Goal: Information Seeking & Learning: Learn about a topic

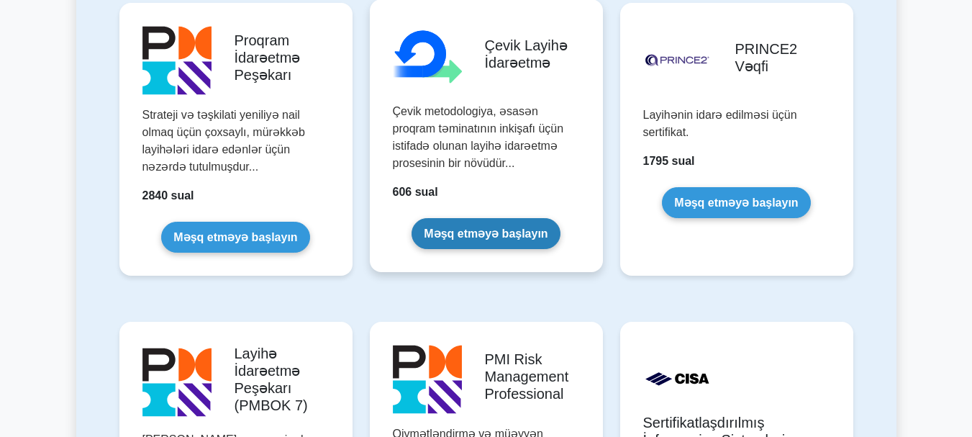
scroll to position [1079, 0]
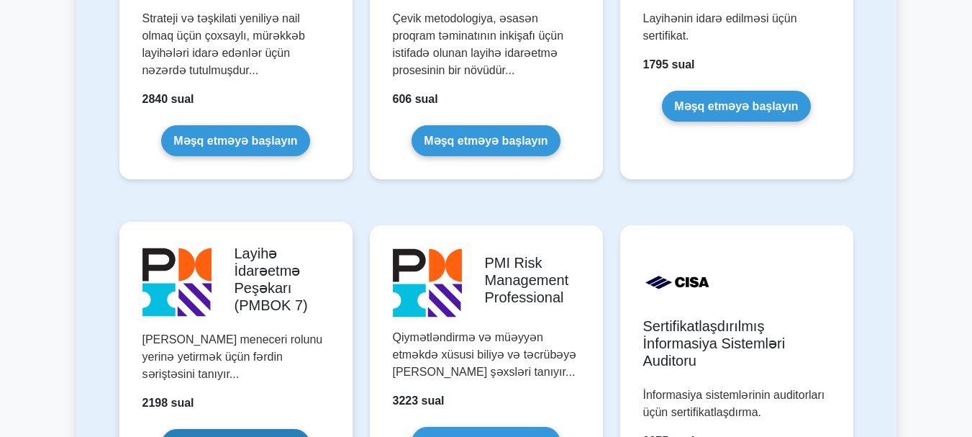
click at [277, 429] on link "Məşq etməyə başlayın" at bounding box center [235, 444] width 148 height 31
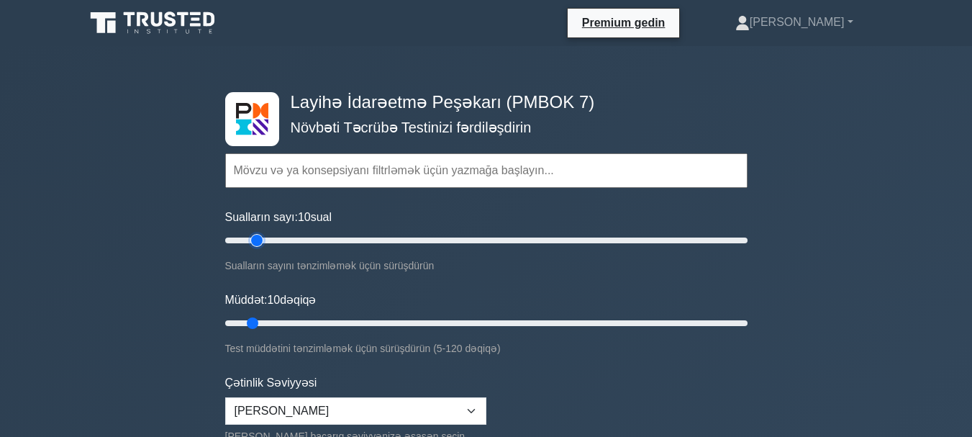
type input "15"
click at [251, 238] on input "Sualların sayı: 10 sual" at bounding box center [486, 240] width 522 height 17
click at [258, 321] on input "Müddət: 10 dəqiqə" at bounding box center [486, 322] width 522 height 17
click at [260, 324] on input "Müddət: 10 dəqiqə" at bounding box center [486, 322] width 522 height 17
type input "15"
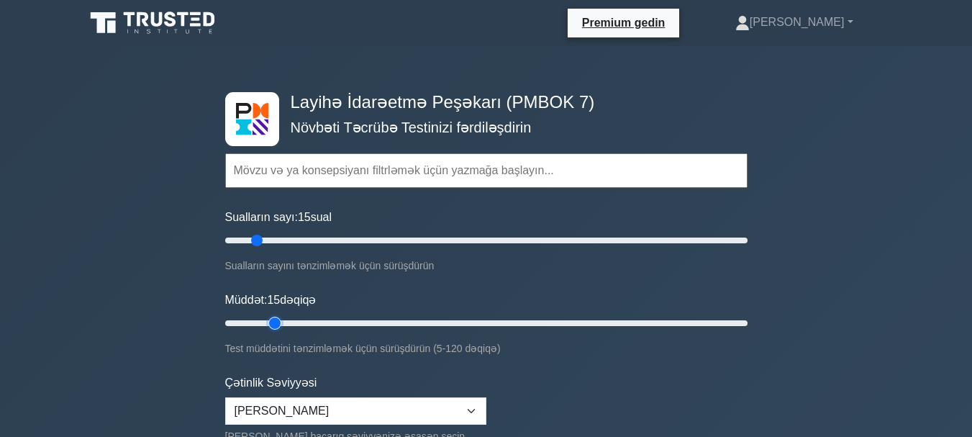
click at [264, 322] on input "Müddət: 15 dəqiqə" at bounding box center [486, 322] width 522 height 17
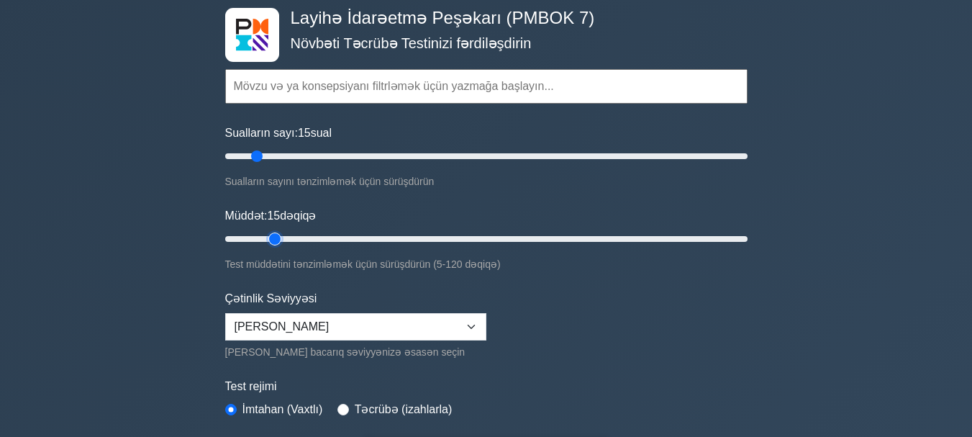
scroll to position [216, 0]
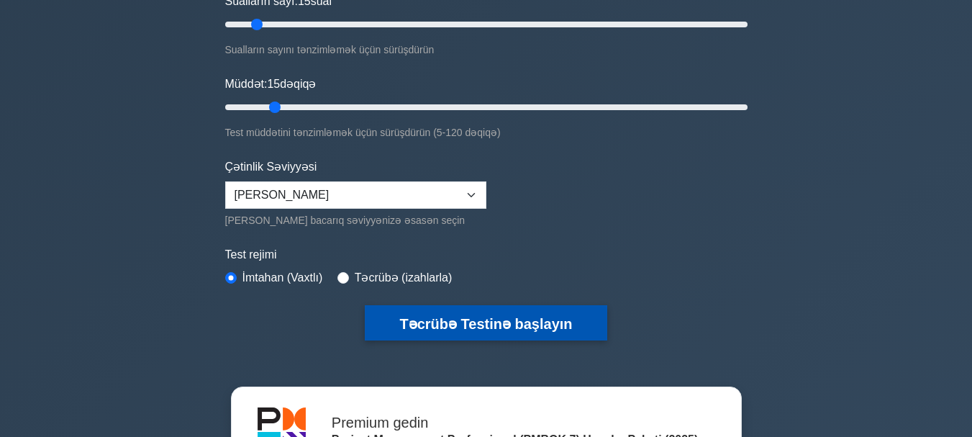
click at [450, 321] on font "Təcrübə Testinə başlayın" at bounding box center [485, 324] width 173 height 16
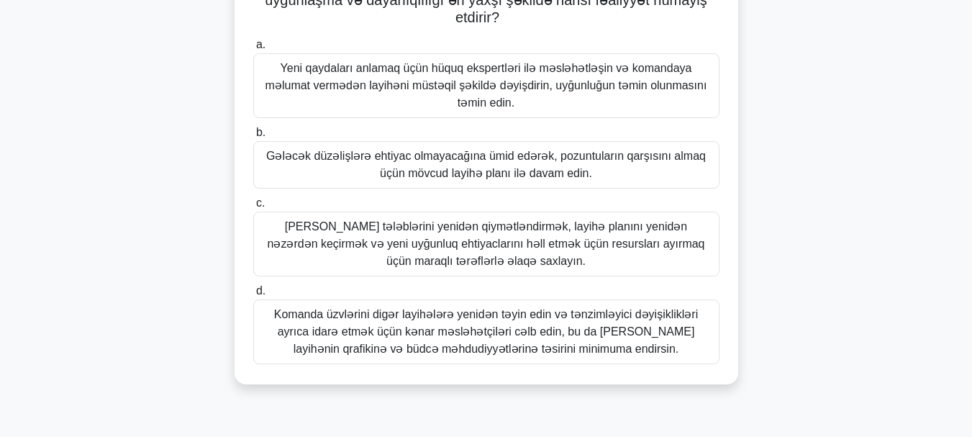
scroll to position [288, 0]
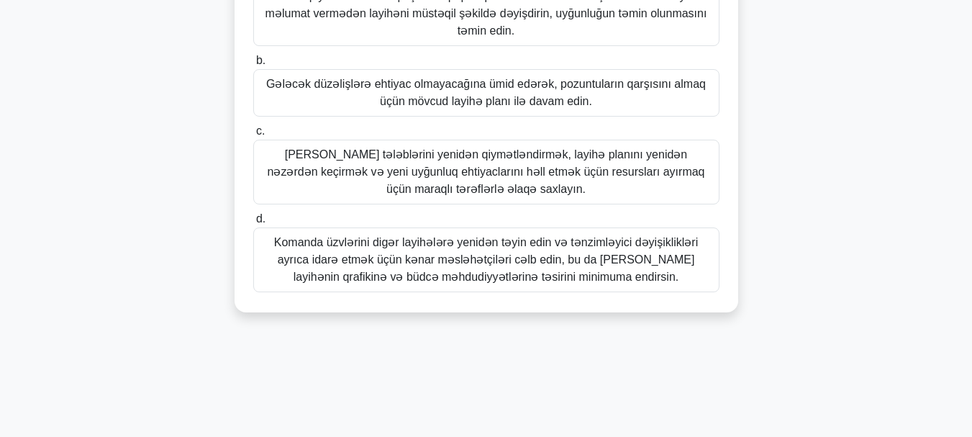
click at [612, 176] on font "Layihə tələblərini yenidən qiymətləndirmək, layihə planını yenidən nəzərdən keç…" at bounding box center [486, 172] width 453 height 52
click at [253, 136] on input "c. Layihə tələblərini yenidən qiymətləndirmək, layihə planını yenidən nəzərdən …" at bounding box center [253, 131] width 0 height 9
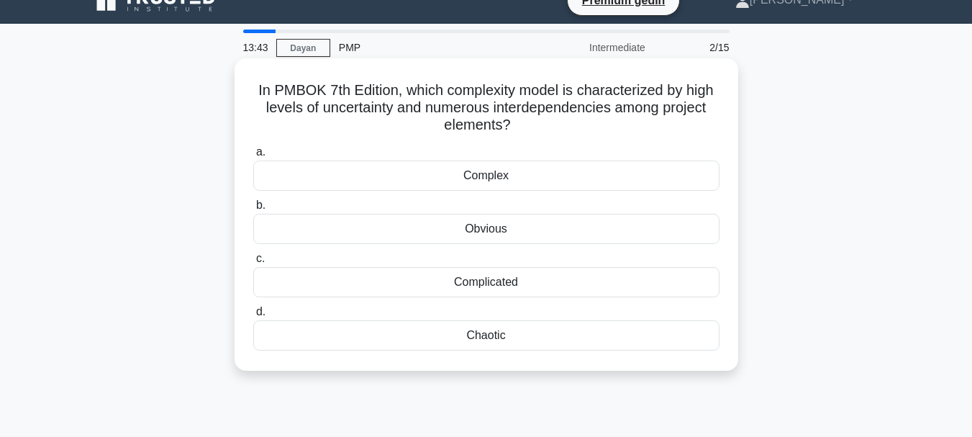
scroll to position [0, 0]
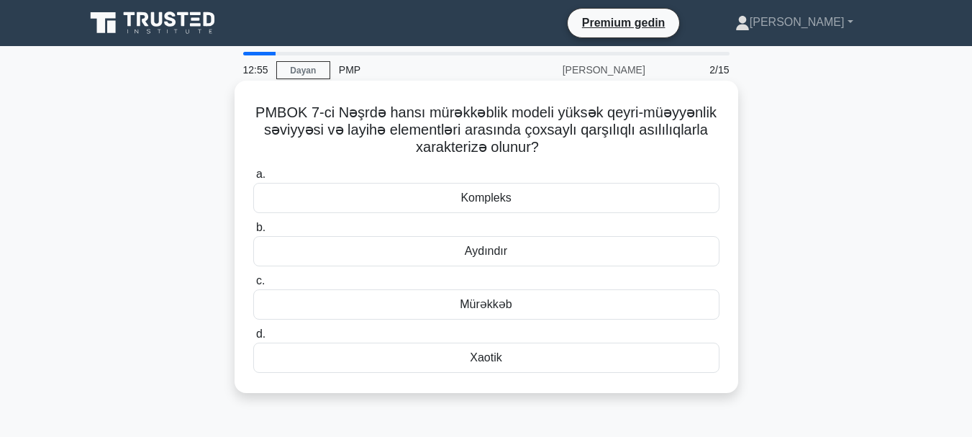
click at [514, 358] on div "Xaotik" at bounding box center [486, 358] width 466 height 30
click at [253, 339] on input "d. Xaotik" at bounding box center [253, 334] width 0 height 9
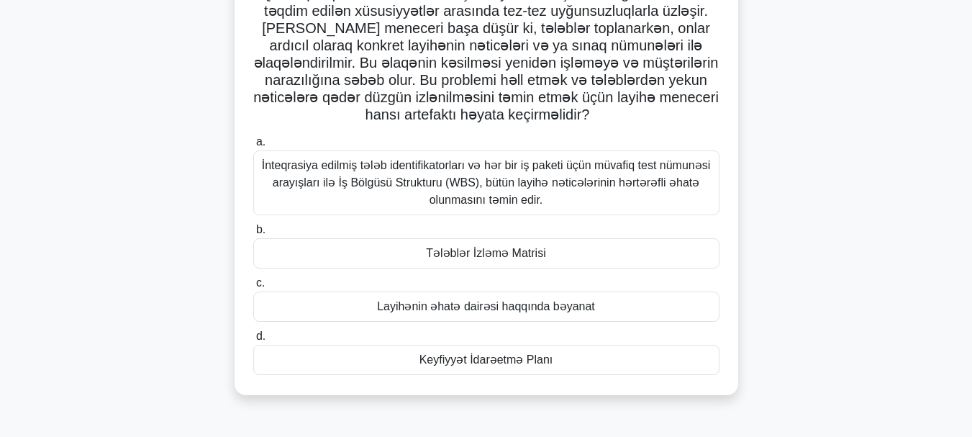
scroll to position [144, 0]
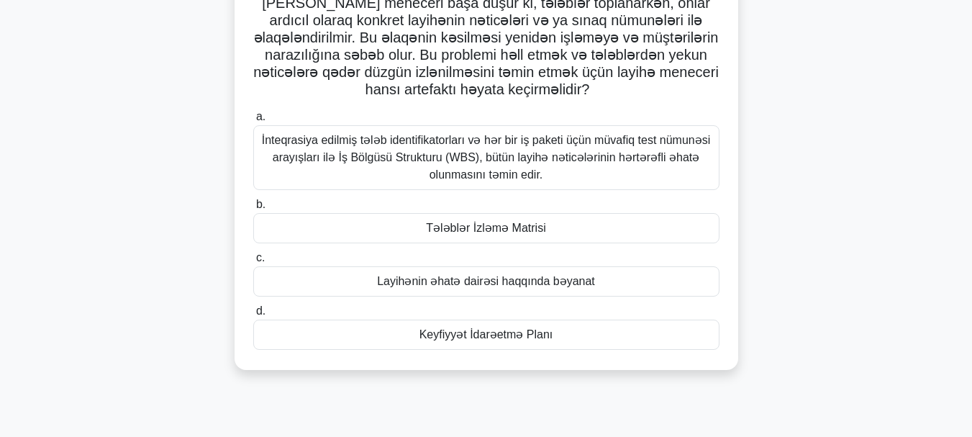
click at [561, 162] on font "İnteqrasiya edilmiş tələb identifikatorları və hər bir iş paketi üçün müvafiq t…" at bounding box center [486, 157] width 449 height 47
click at [253, 122] on input "a. İnteqrasiya edilmiş tələb identifikatorları və hər bir iş paketi üçün müvafi…" at bounding box center [253, 116] width 0 height 9
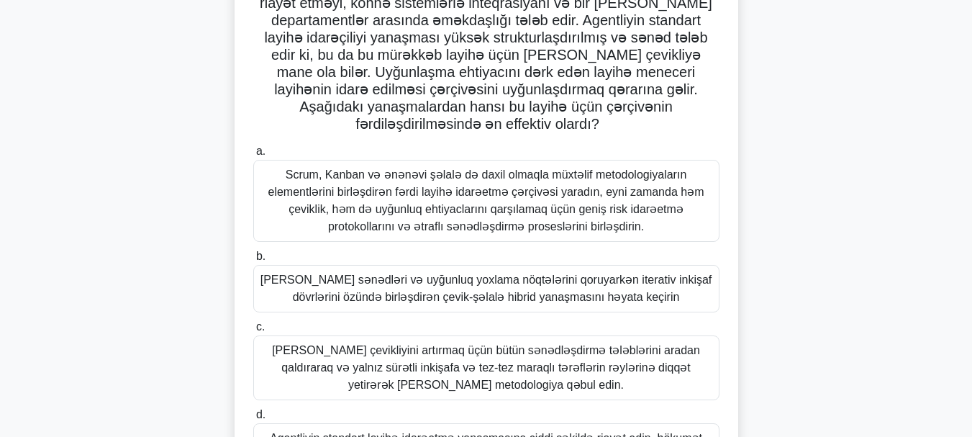
click at [545, 273] on font "Lazımi sənədləri və uyğunluq yoxlama nöqtələrini qoruyarkən iterativ inkişaf dö…" at bounding box center [486, 288] width 452 height 30
click at [253, 261] on input "b. Lazımi sənədləri və uyğunluq yoxlama nöqtələrini qoruyarkən iterativ inkişaf…" at bounding box center [253, 256] width 0 height 9
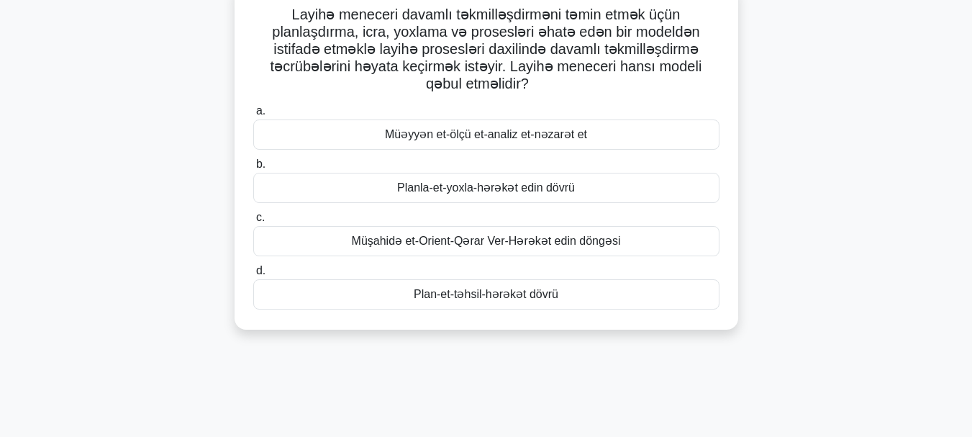
scroll to position [72, 0]
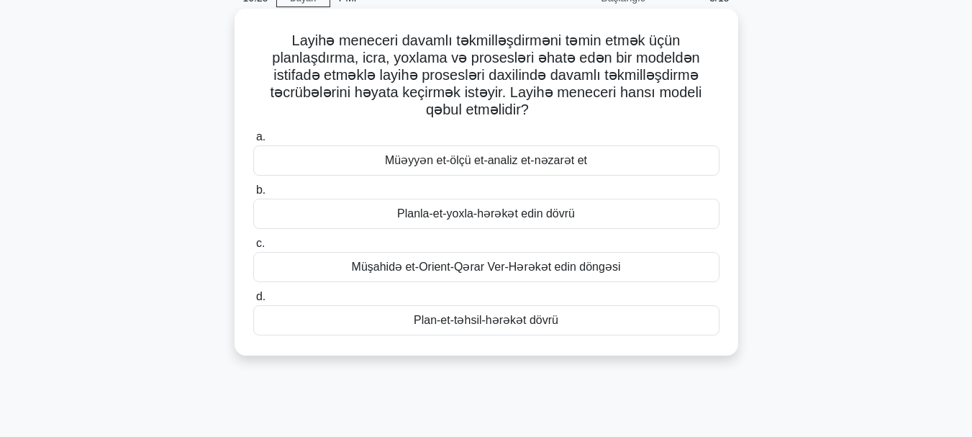
click at [569, 166] on font "Müəyyən et-ölçü et-analiz et-nəzarət et" at bounding box center [486, 160] width 202 height 12
click at [253, 142] on input "a. Müəyyən et-ölçü et-analiz et-nəzarət et" at bounding box center [253, 136] width 0 height 9
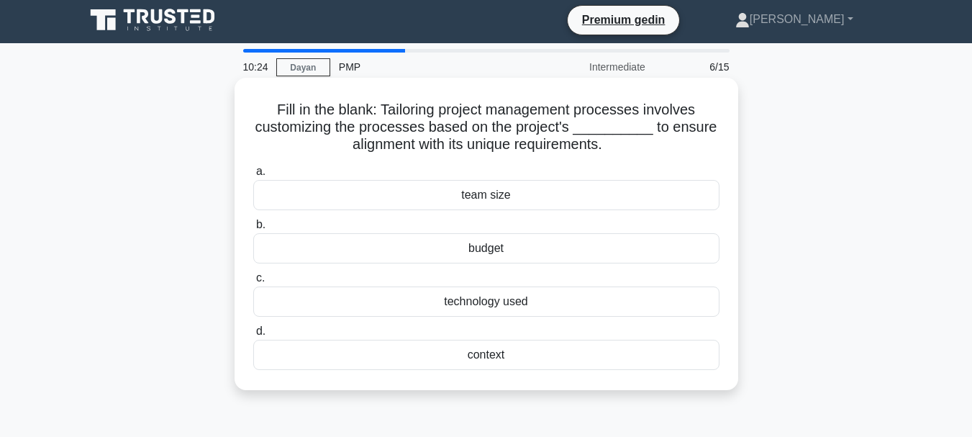
scroll to position [0, 0]
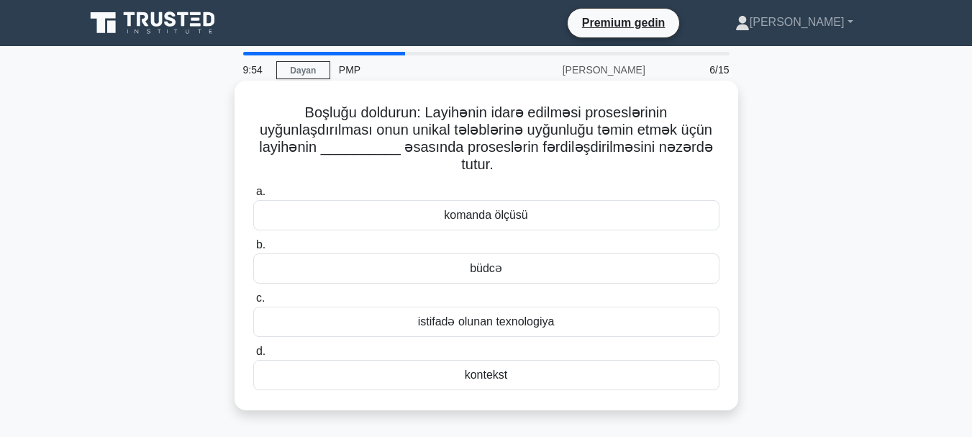
click at [507, 266] on div "büdcə" at bounding box center [486, 268] width 466 height 30
click at [253, 250] on input "b. büdcə" at bounding box center [253, 244] width 0 height 9
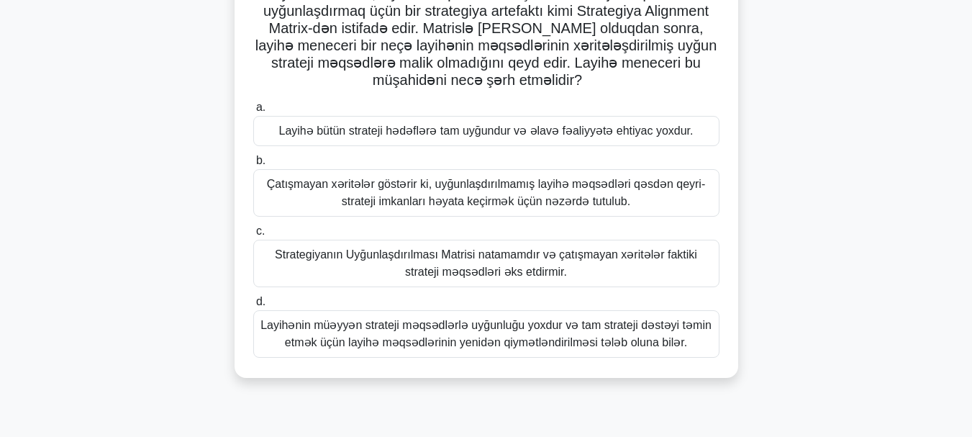
scroll to position [144, 0]
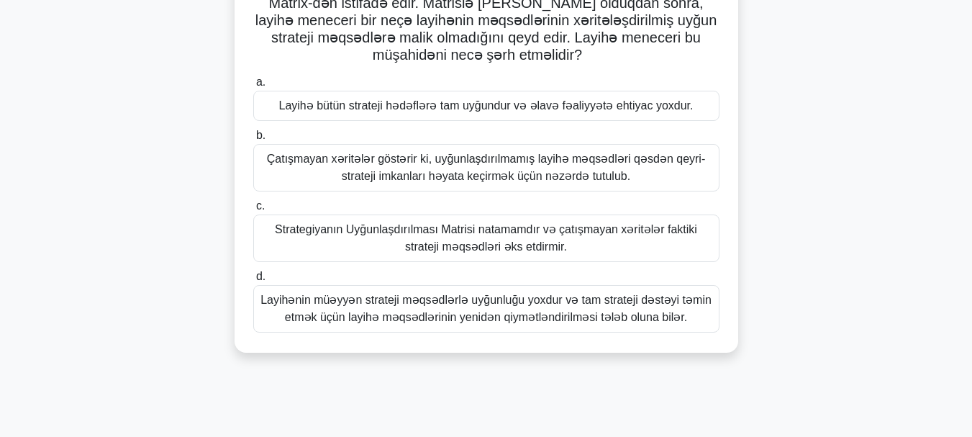
click at [609, 169] on font "Çatışmayan xəritələr göstərir ki, uyğunlaşdırılmamış layihə məqsədləri qəsdən q…" at bounding box center [486, 168] width 438 height 30
click at [253, 140] on input "b. Çatışmayan xəritələr göstərir ki, uyğunlaşdırılmamış layihə məqsədləri qəsdə…" at bounding box center [253, 135] width 0 height 9
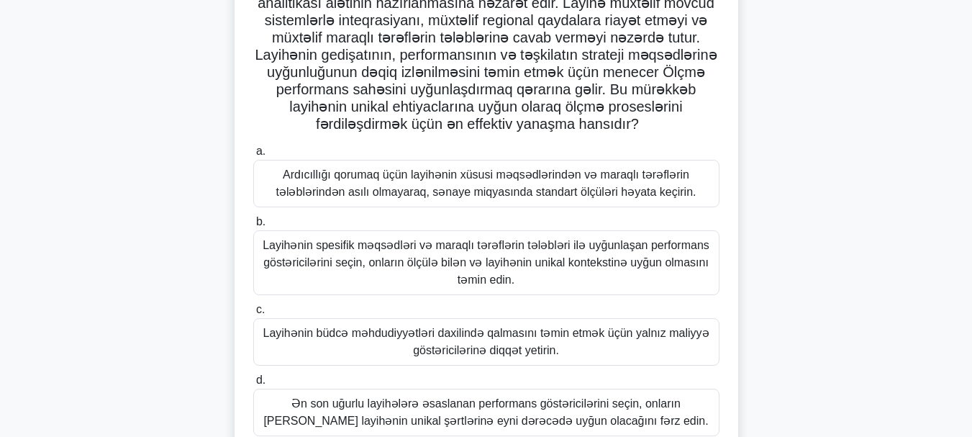
scroll to position [216, 0]
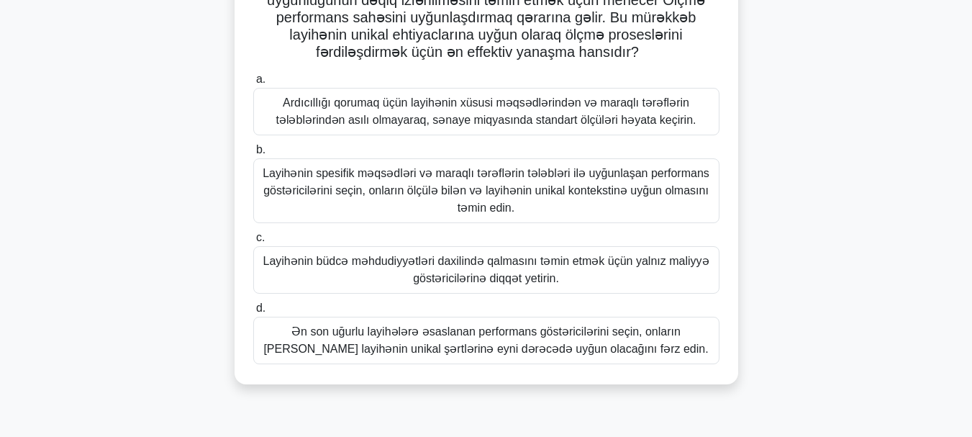
click at [617, 208] on font "Layihənin spesifik məqsədləri və maraqlı tərəflərin tələbləri ilə uyğunlaşan pe…" at bounding box center [486, 191] width 453 height 52
click at [253, 155] on input "b. Layihənin spesifik məqsədləri və maraqlı tərəflərin tələbləri ilə uyğunlaşan…" at bounding box center [253, 149] width 0 height 9
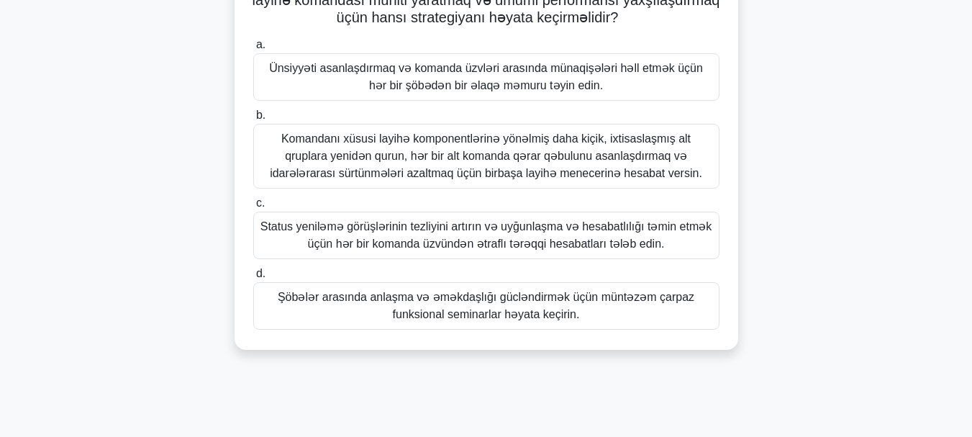
click at [635, 174] on font "Komandanı xüsusi layihə komponentlərinə yönəlmiş daha kiçik, ixtisaslaşmış alt …" at bounding box center [486, 155] width 432 height 47
click at [253, 120] on input "b. Komandanı xüsusi layihə komponentlərinə yönəlmiş daha kiçik, ixtisaslaşmış a…" at bounding box center [253, 115] width 0 height 9
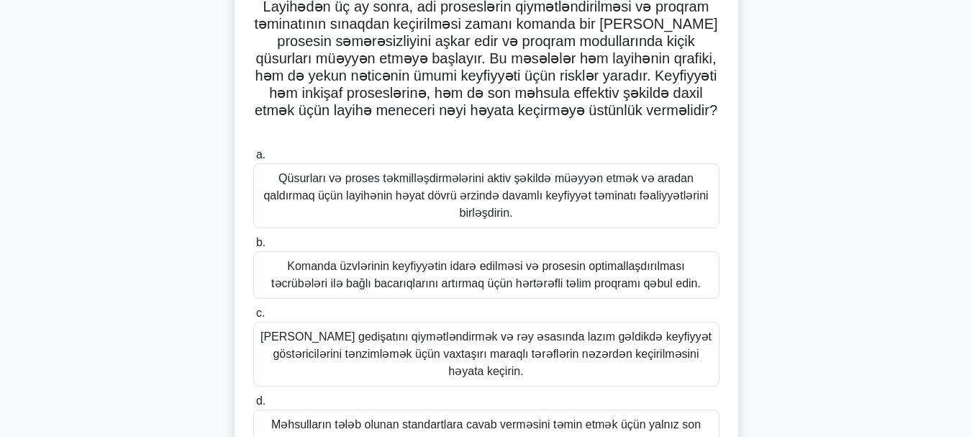
scroll to position [144, 0]
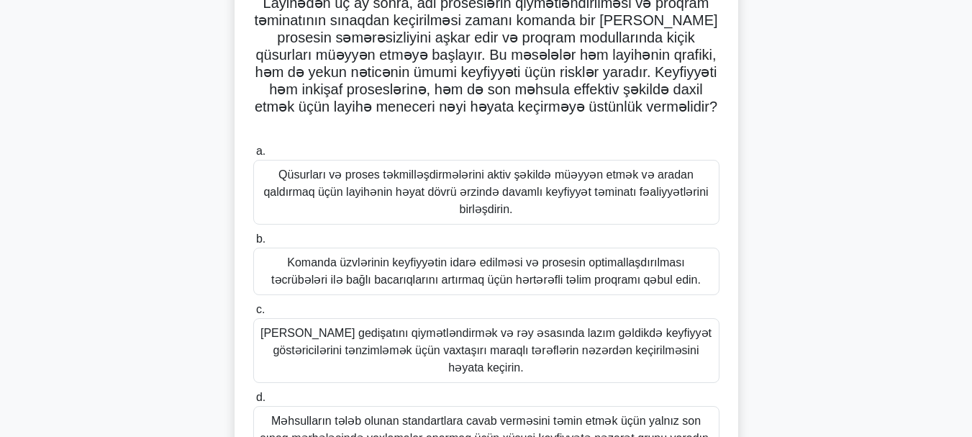
click at [548, 258] on font "Komanda üzvlərinin keyfiyyətin idarə edilməsi və prosesin optimallaşdırılması t…" at bounding box center [486, 271] width 430 height 30
click at [253, 244] on input "b. Komanda üzvlərinin keyfiyyətin idarə edilməsi və prosesin optimallaşdırılmas…" at bounding box center [253, 239] width 0 height 9
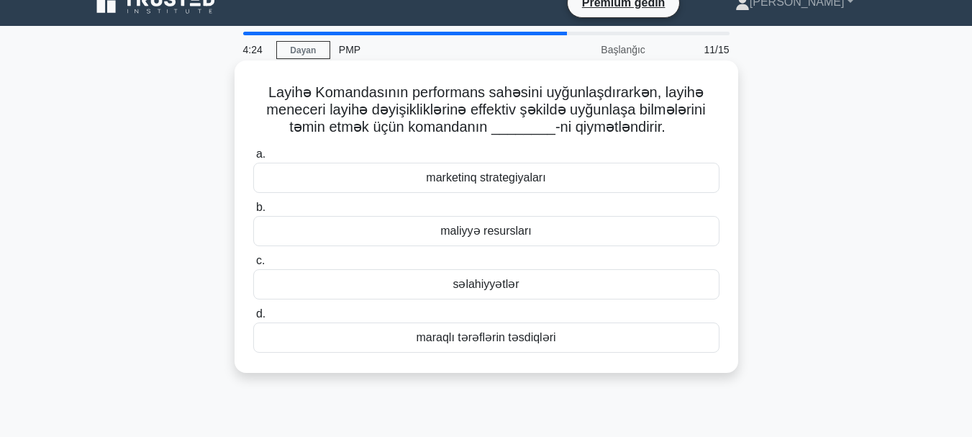
scroll to position [0, 0]
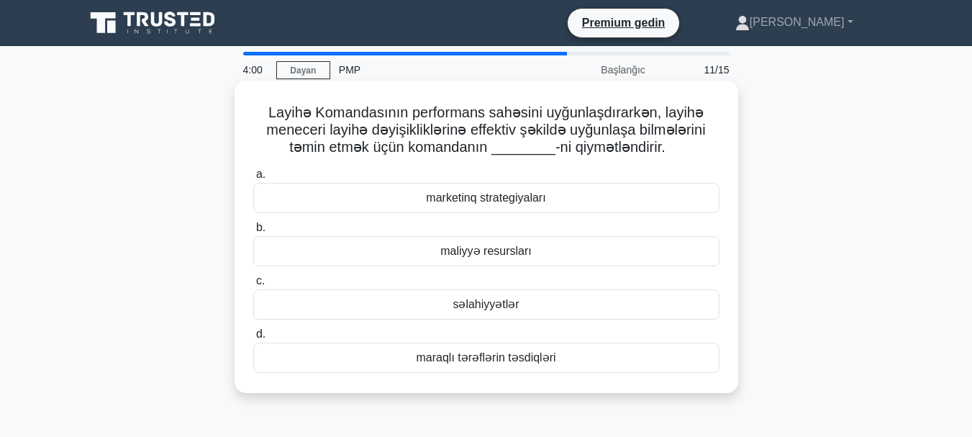
click at [572, 301] on div "səlahiyyətlər" at bounding box center [486, 304] width 466 height 30
click at [253, 286] on input "c. səlahiyyətlər" at bounding box center [253, 280] width 0 height 9
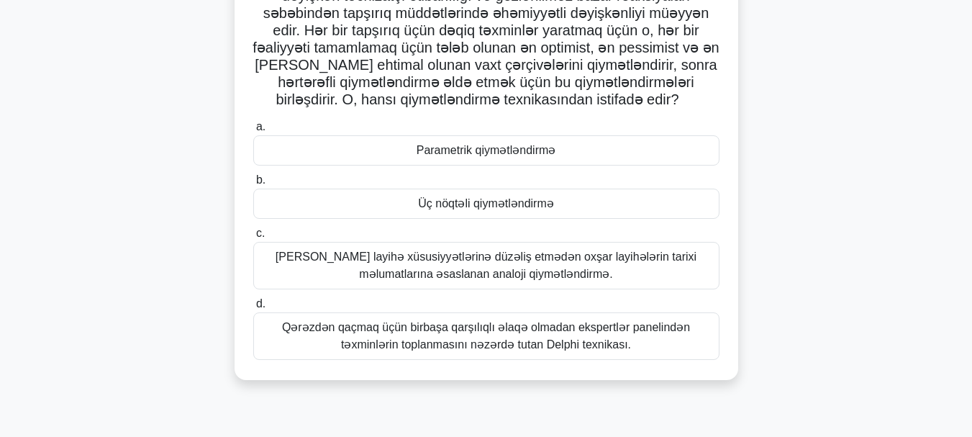
scroll to position [144, 0]
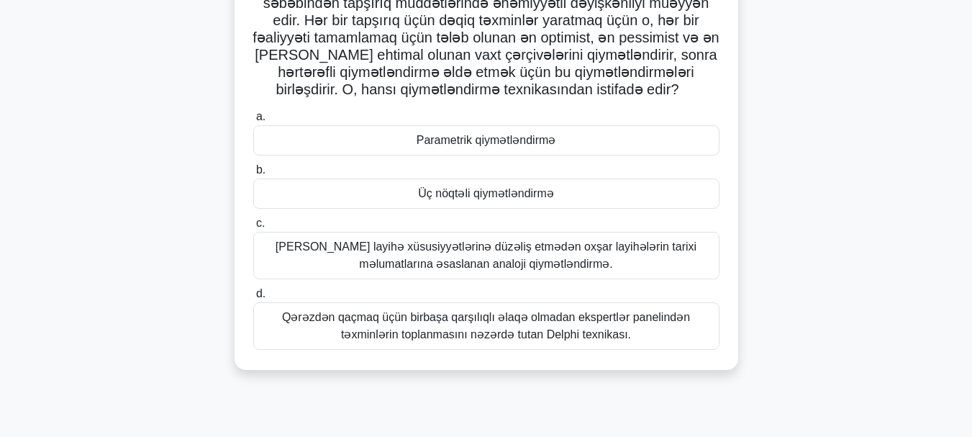
click at [598, 201] on div "Üç nöqtəli qiymətləndirmə" at bounding box center [486, 193] width 466 height 30
click at [253, 175] on input "b. Üç nöqtəli qiymətləndirmə" at bounding box center [253, 169] width 0 height 9
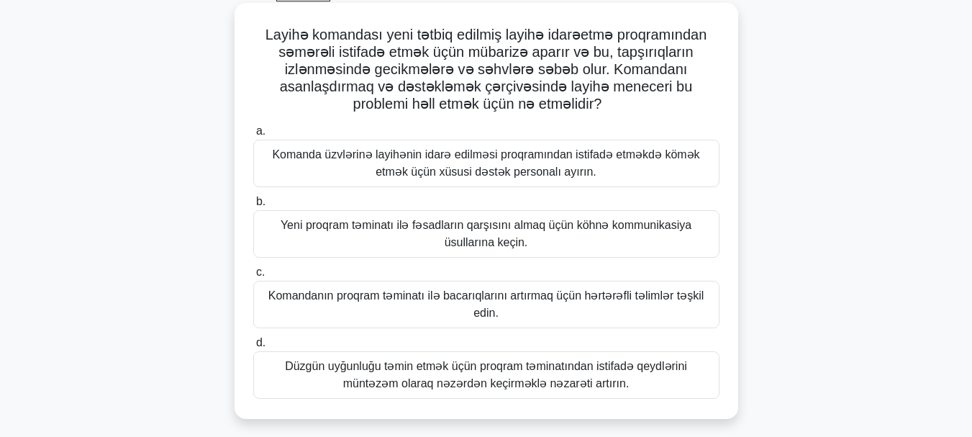
scroll to position [72, 0]
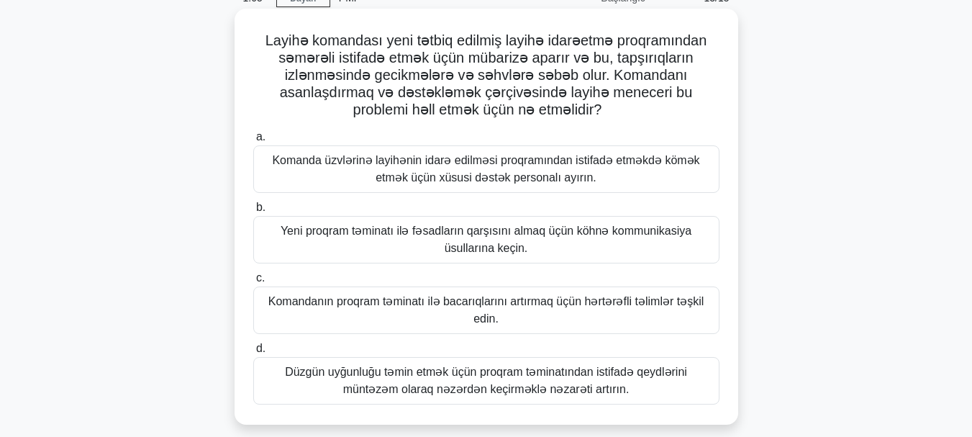
click at [607, 246] on font "Yeni proqram təminatı ilə fəsadların qarşısını almaq üçün köhnə kommunikasiya ü…" at bounding box center [486, 239] width 453 height 35
click at [253, 212] on input "b. Yeni proqram təminatı ilə fəsadların qarşısını almaq üçün köhnə kommunikasiy…" at bounding box center [253, 207] width 0 height 9
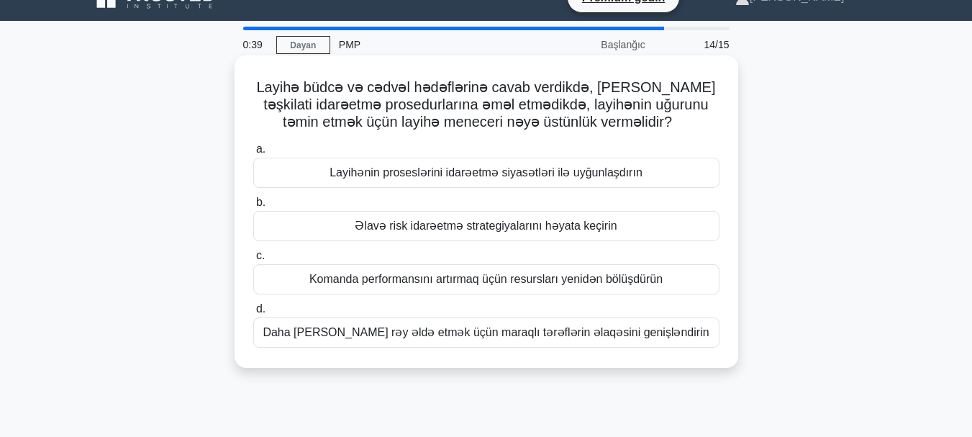
scroll to position [0, 0]
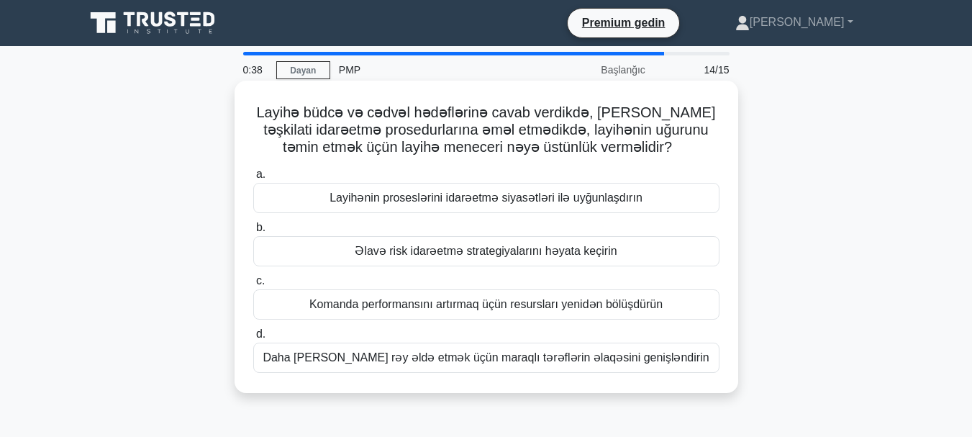
click at [566, 299] on font "Komanda performansını artırmaq üçün resursları yenidən bölüşdürün" at bounding box center [485, 304] width 353 height 12
click at [253, 286] on input "c. Komanda performansını artırmaq üçün resursları yenidən bölüşdürün" at bounding box center [253, 280] width 0 height 9
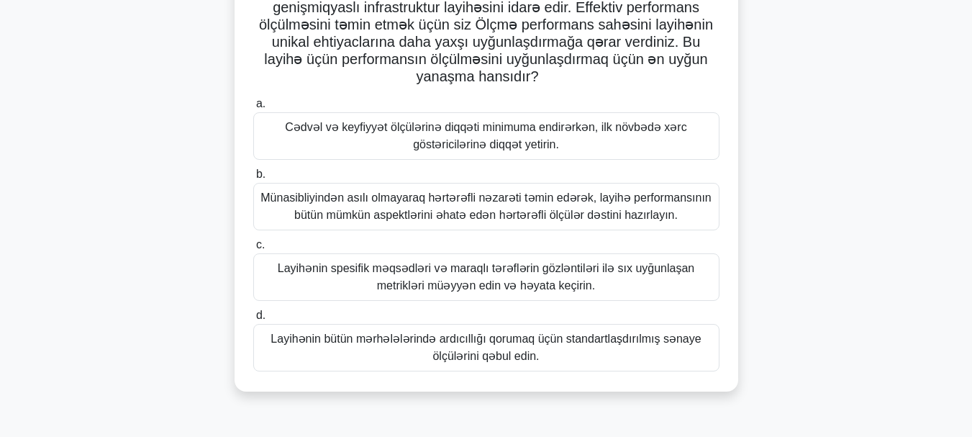
scroll to position [144, 0]
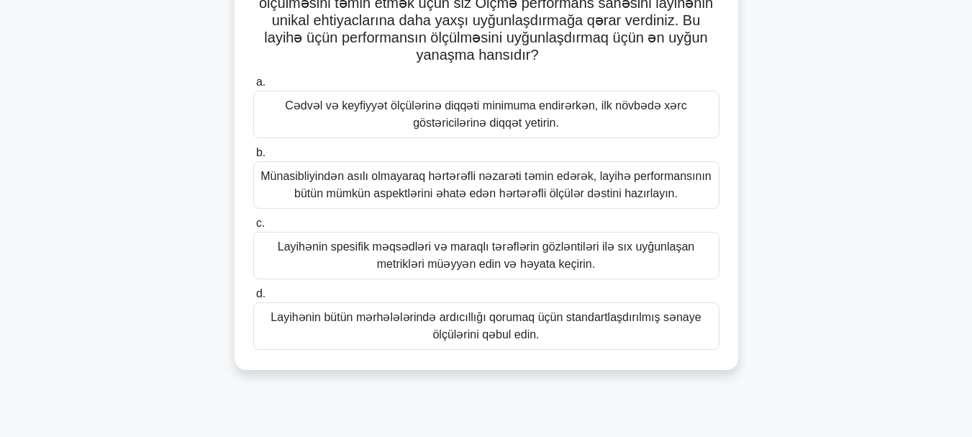
click at [490, 202] on font "Münasibliyindən asılı olmayaraq hərtərəfli nəzarəti təmin edərək, layihə perfor…" at bounding box center [486, 185] width 453 height 35
click at [253, 158] on input "b. Münasibliyindən asılı olmayaraq hərtərəfli nəzarəti təmin edərək, layihə per…" at bounding box center [253, 152] width 0 height 9
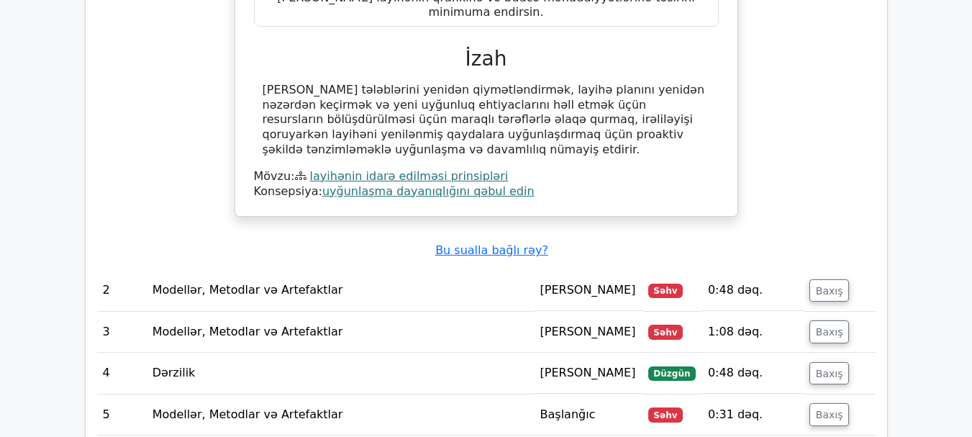
scroll to position [1655, 0]
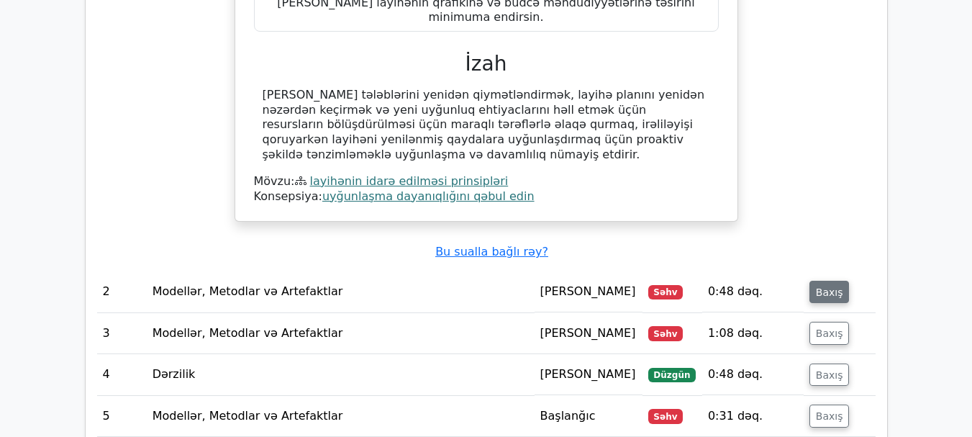
click at [809, 281] on button "Baxış" at bounding box center [829, 292] width 40 height 23
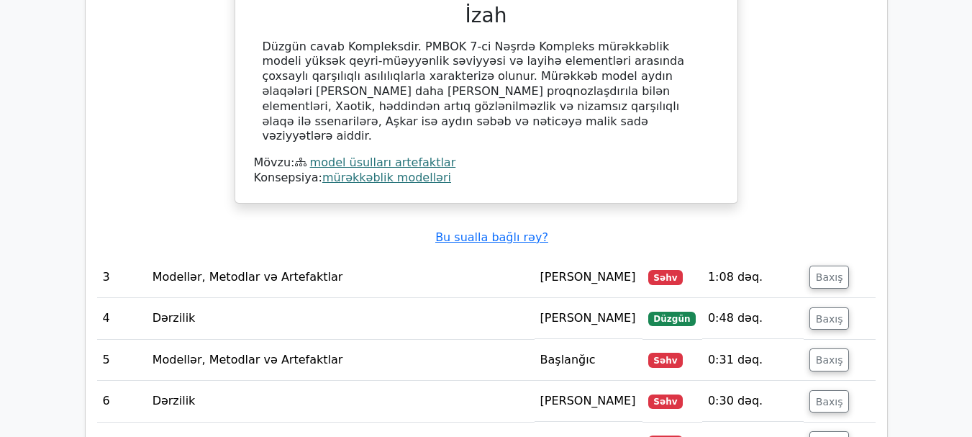
scroll to position [2303, 0]
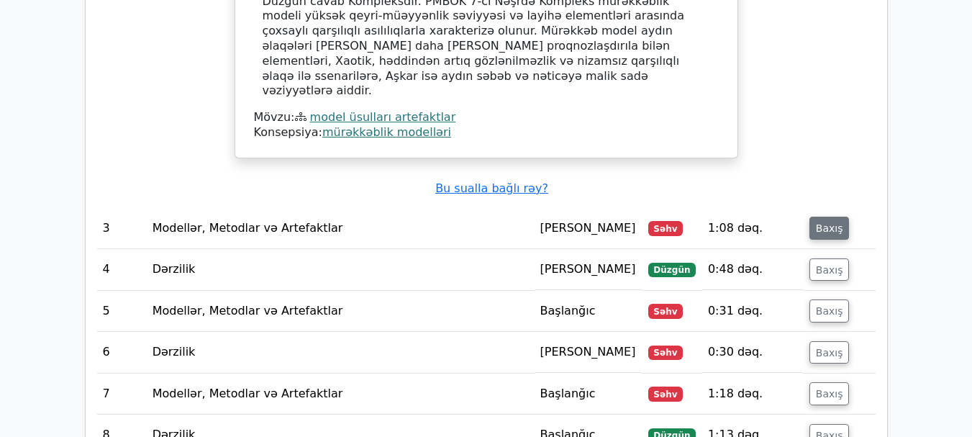
click at [816, 222] on font "Baxış" at bounding box center [829, 228] width 27 height 12
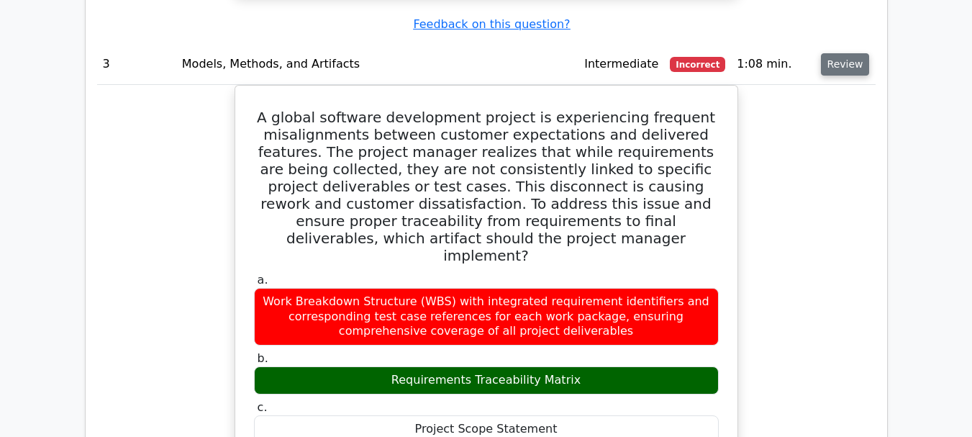
scroll to position [2360, 0]
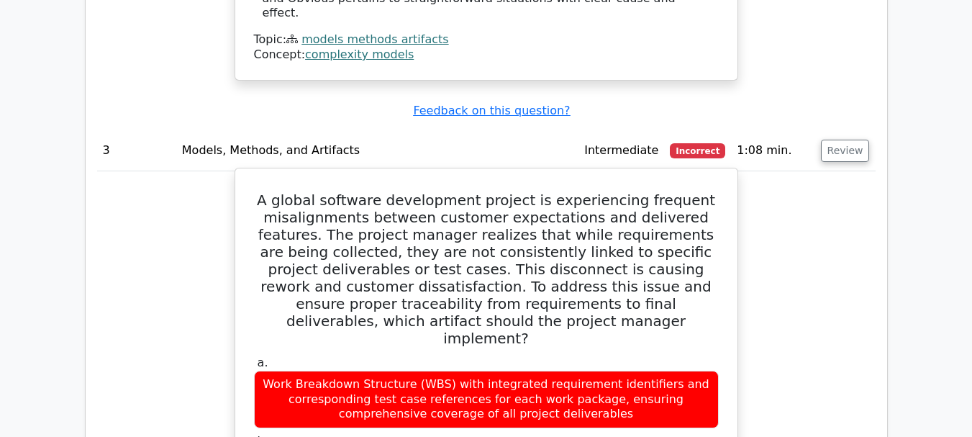
drag, startPoint x: 398, startPoint y: 304, endPoint x: 579, endPoint y: 307, distance: 180.6
copy div "Requirements Traceability Matrix"
